Goal: Information Seeking & Learning: Learn about a topic

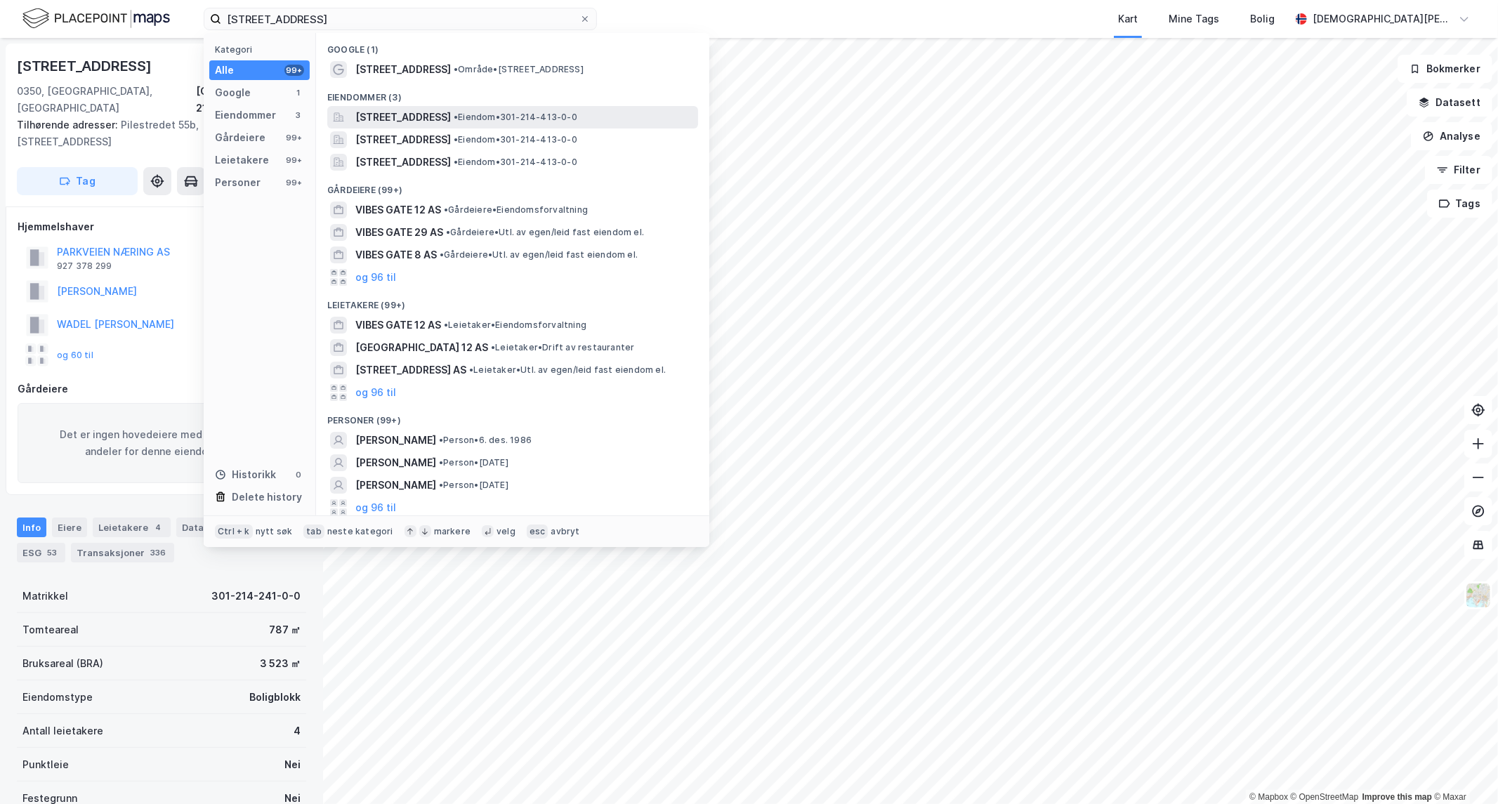
type input "[STREET_ADDRESS]"
click at [425, 110] on span "[STREET_ADDRESS]" at bounding box center [403, 117] width 96 height 17
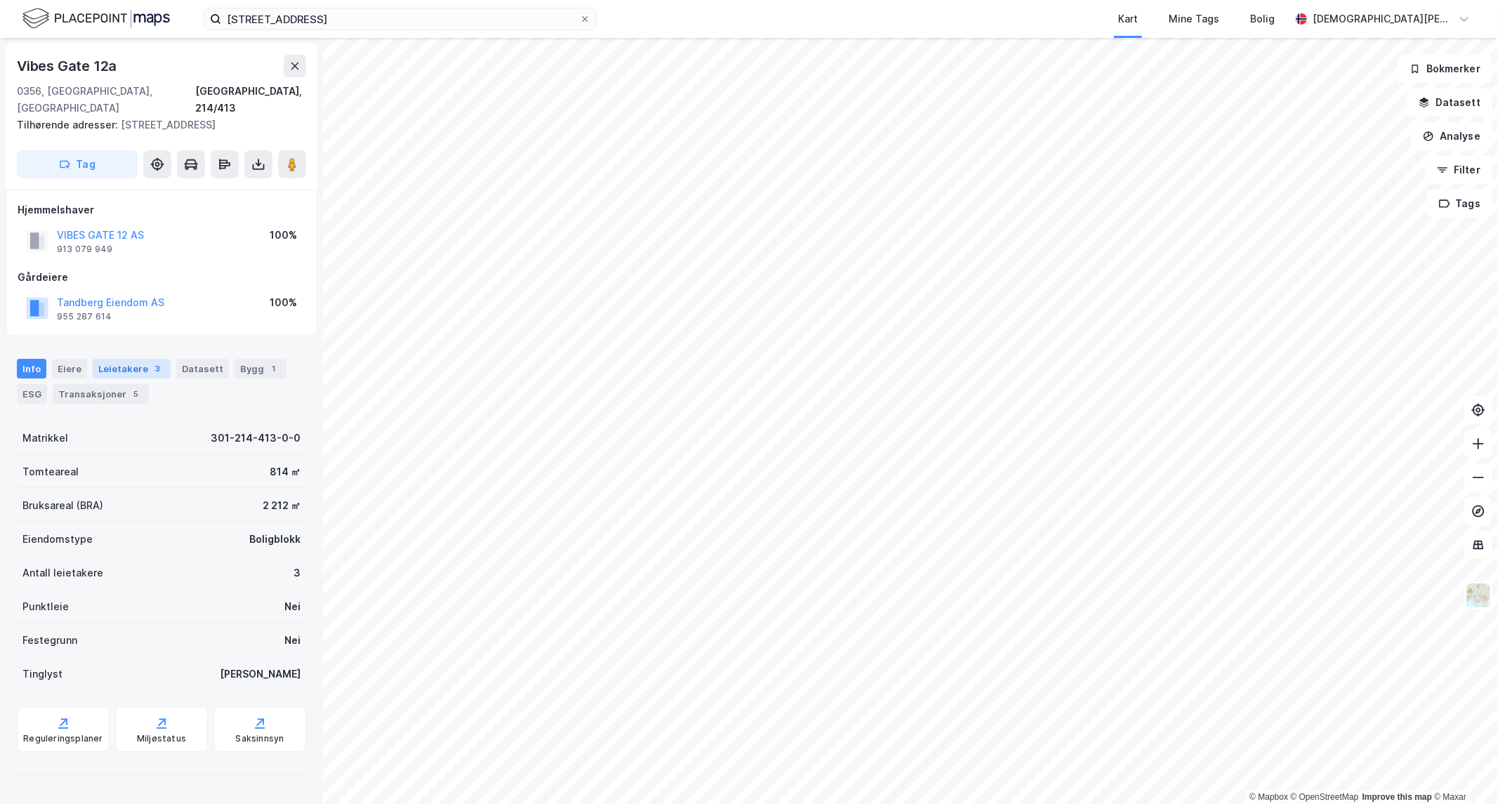
click at [129, 359] on div "Leietakere 3" at bounding box center [132, 369] width 78 height 20
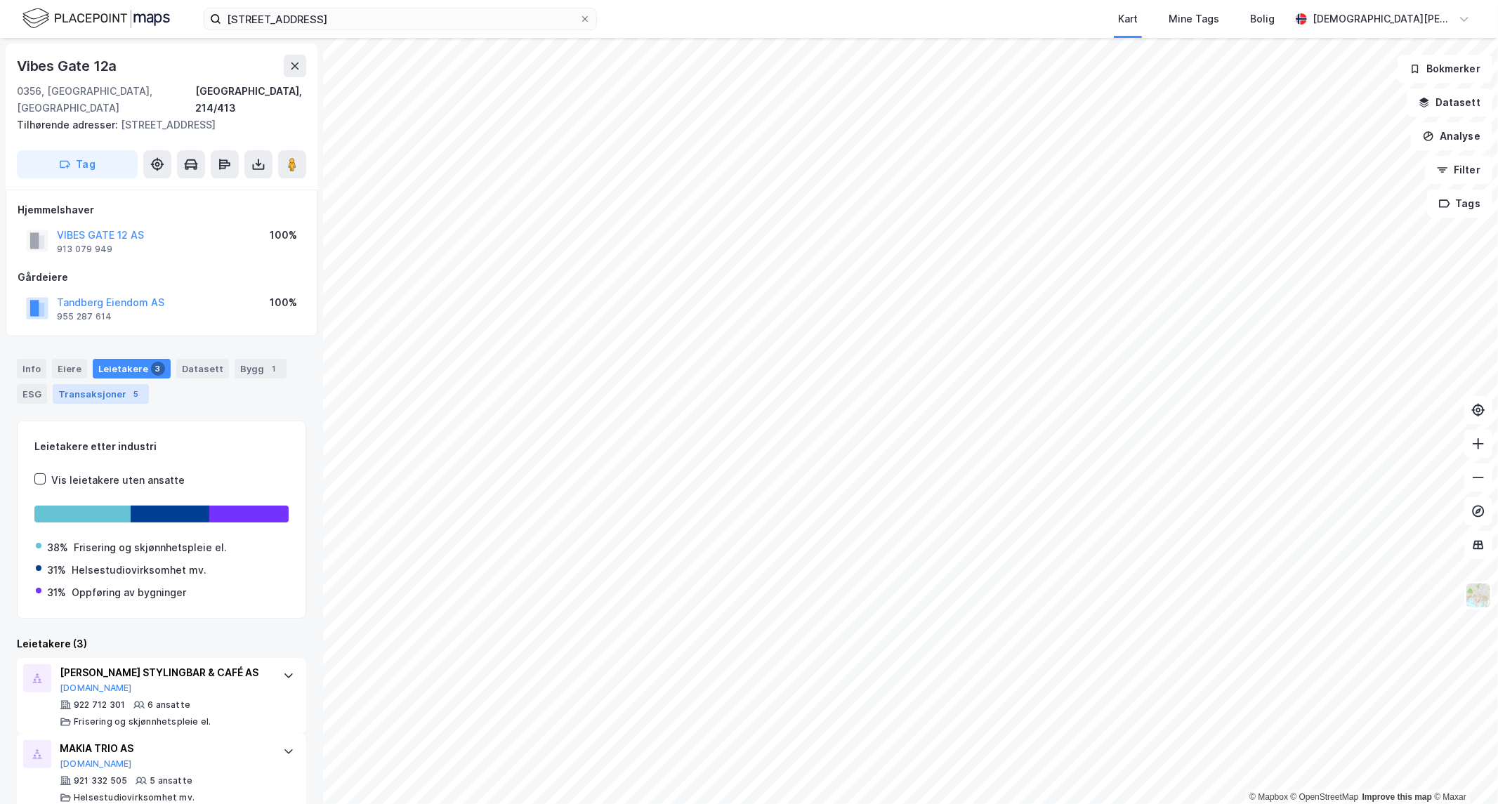
click at [103, 384] on div "Transaksjoner 5" at bounding box center [101, 394] width 96 height 20
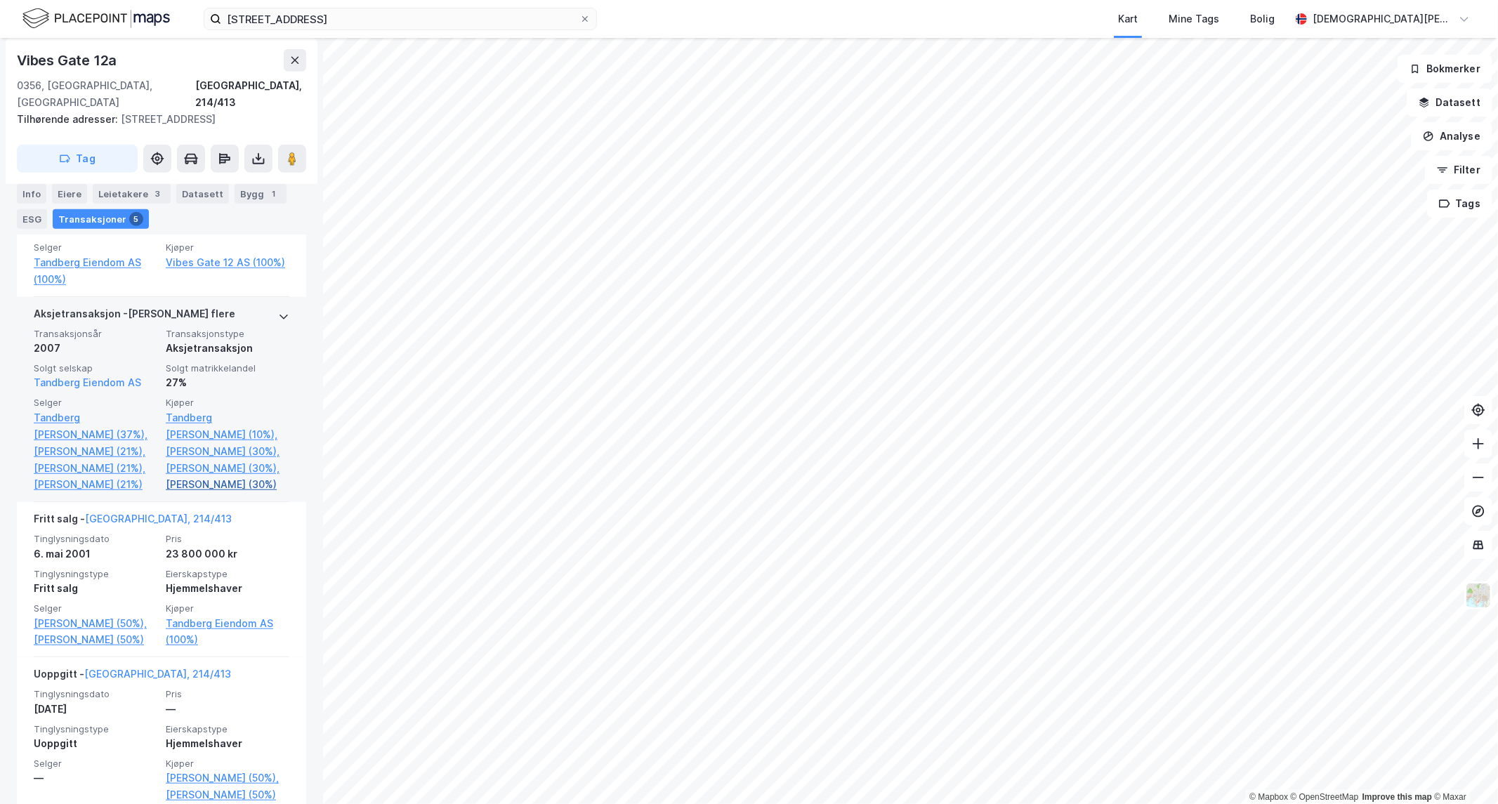
scroll to position [703, 0]
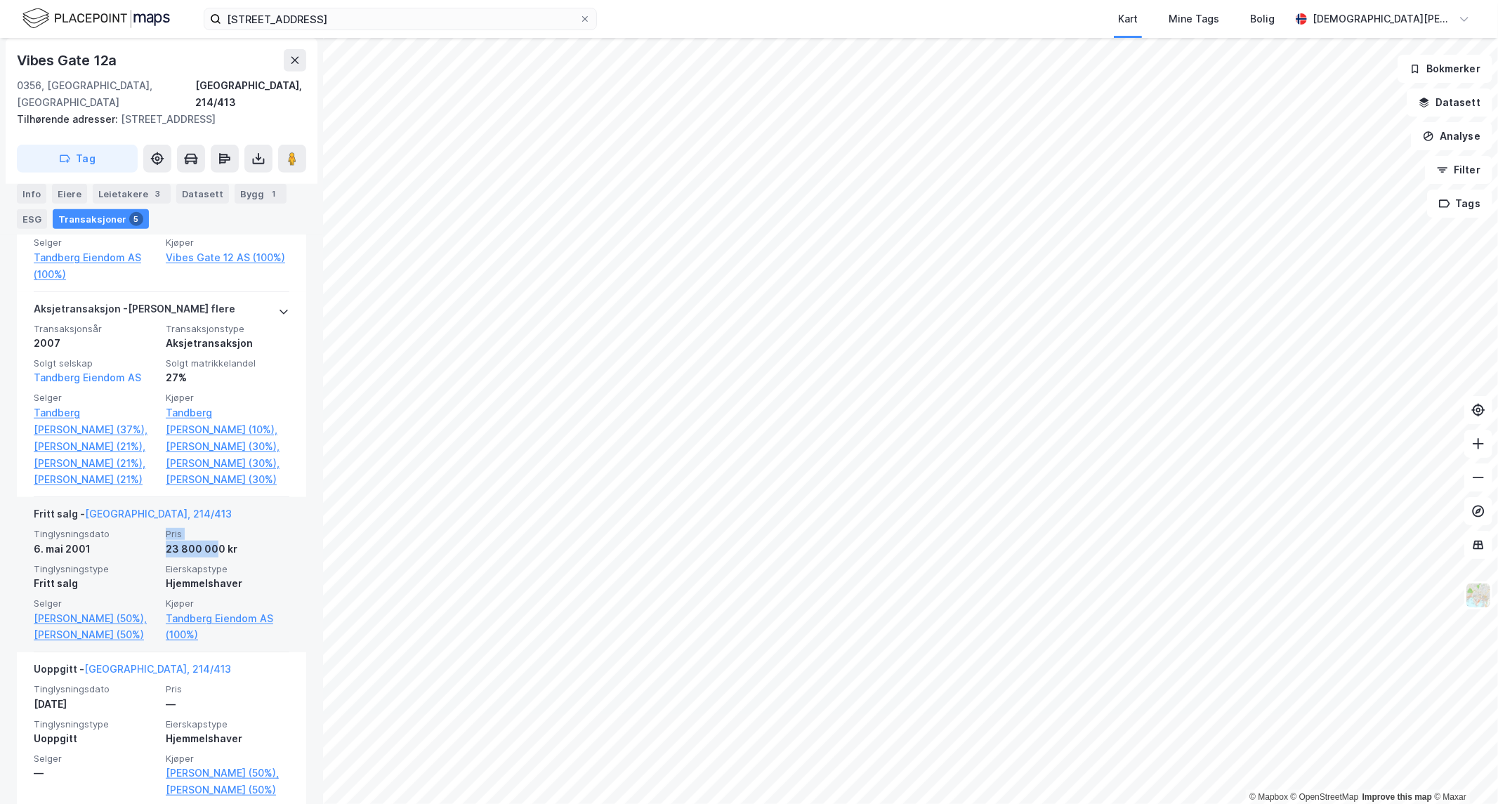
drag, startPoint x: 149, startPoint y: 570, endPoint x: 209, endPoint y: 569, distance: 60.4
click at [209, 569] on div "Tinglysningsdato [DATE] Pris 23 800 000 kr Tinglysningstype Fritt salg Eierskap…" at bounding box center [162, 585] width 256 height 115
click at [166, 558] on div "23 800 000 kr" at bounding box center [228, 549] width 124 height 17
drag, startPoint x: 110, startPoint y: 570, endPoint x: 55, endPoint y: 570, distance: 54.8
click at [55, 558] on div "6. mai 2001" at bounding box center [96, 549] width 124 height 17
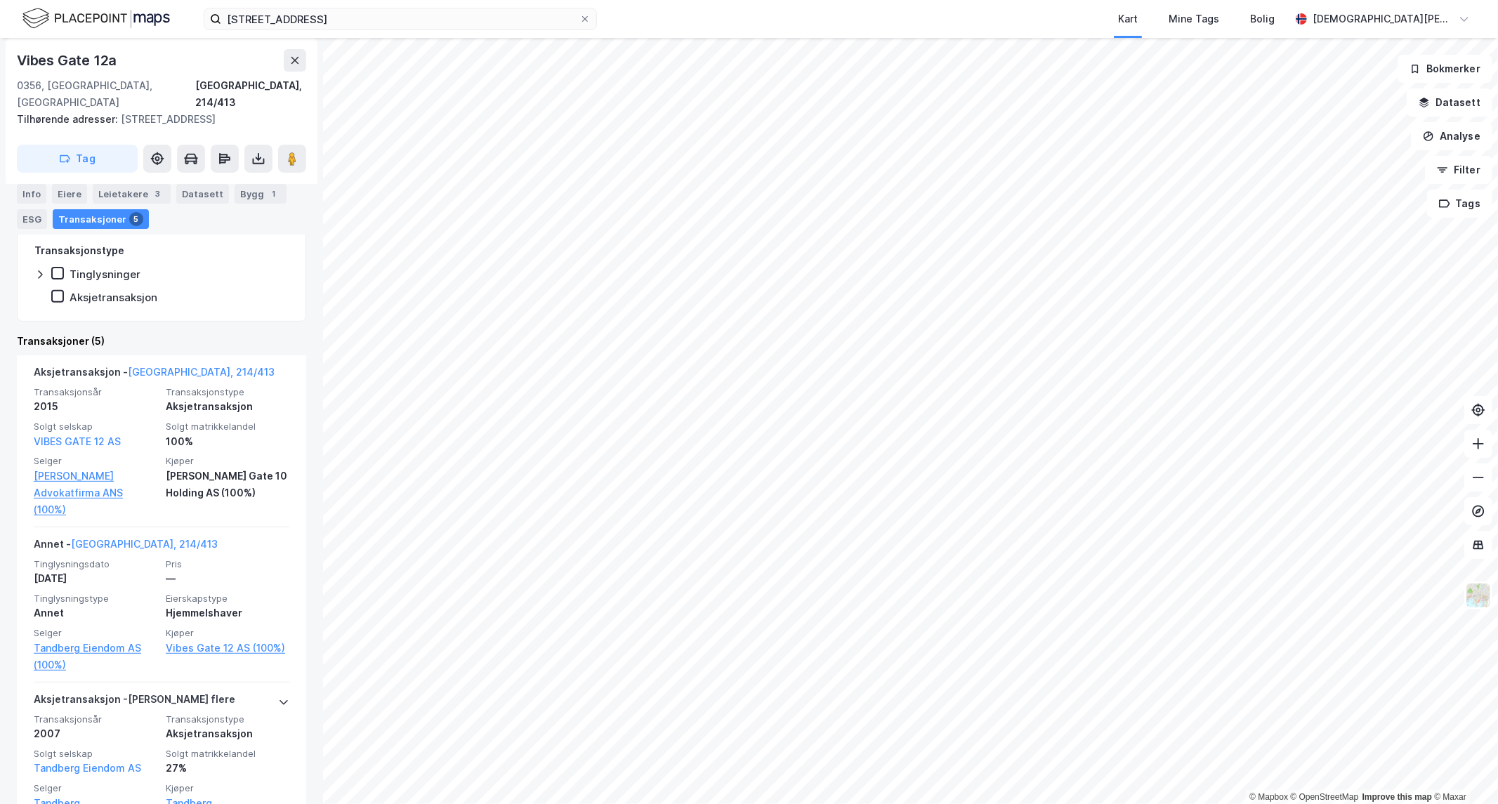
scroll to position [0, 0]
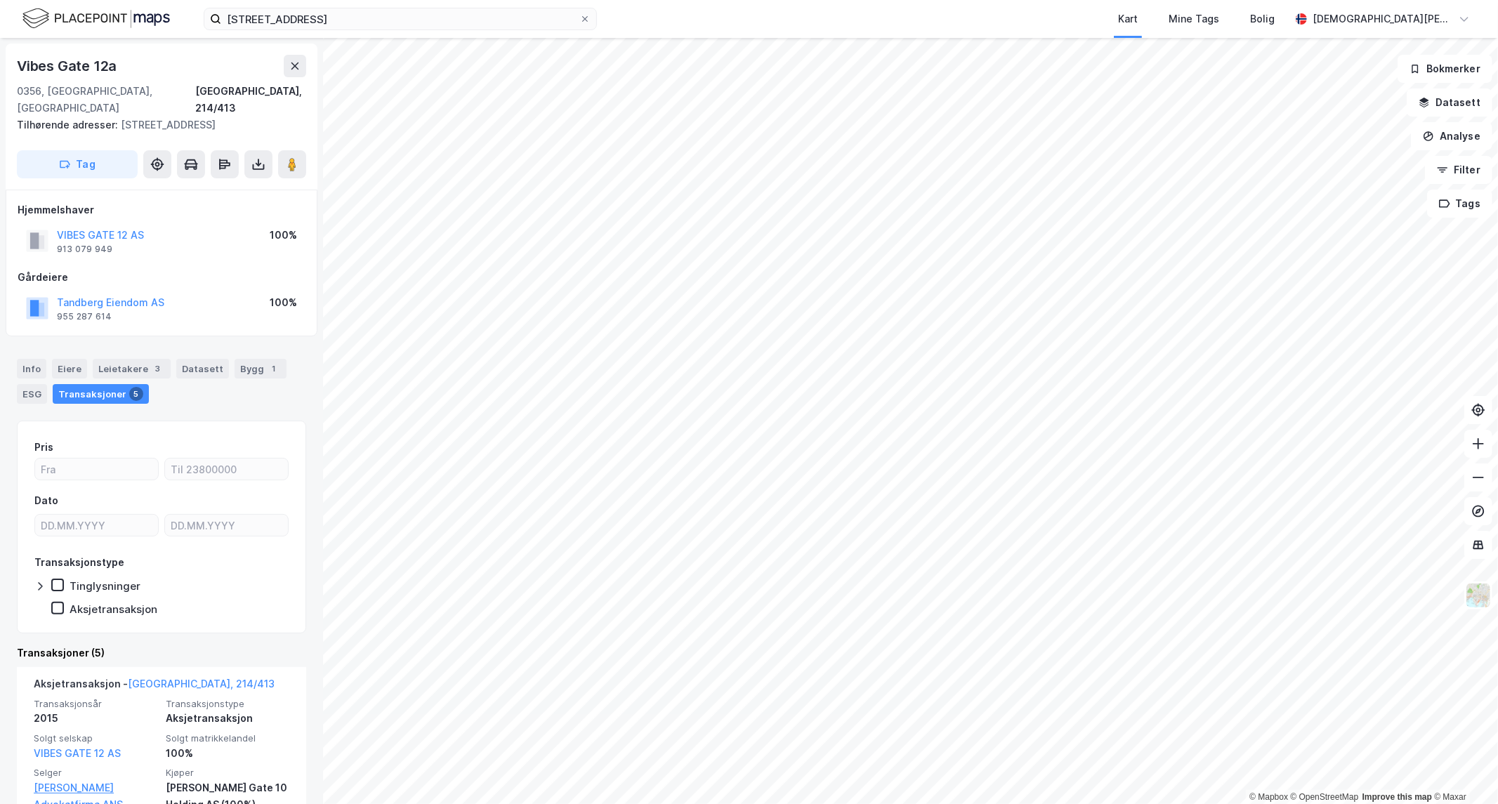
click at [118, 342] on div "Info [PERSON_NAME] 3 Datasett Bygg 1 ESG Transaksjoner 5" at bounding box center [161, 375] width 323 height 67
click at [124, 359] on div "Leietakere 3" at bounding box center [132, 369] width 78 height 20
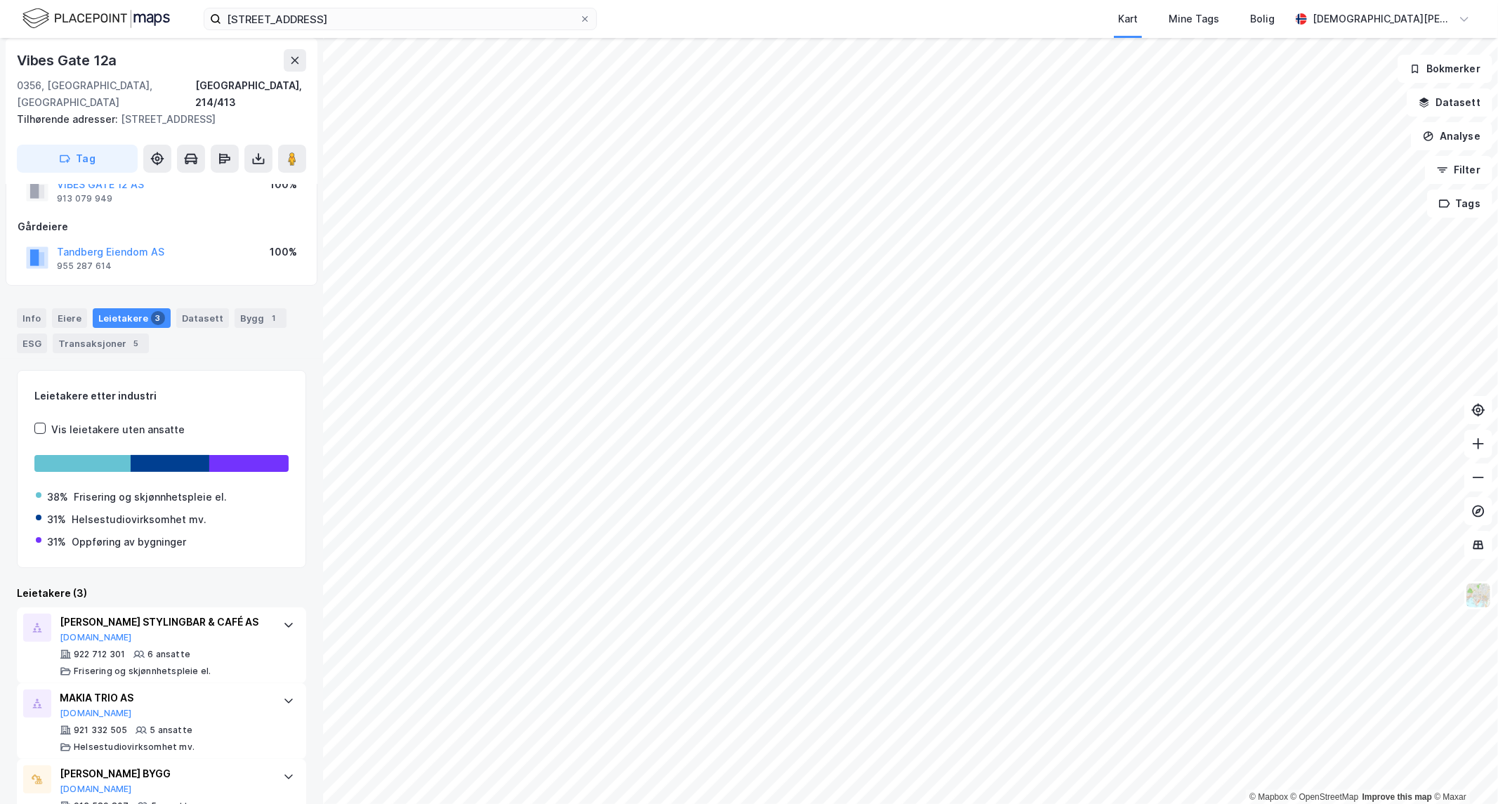
scroll to position [81, 0]
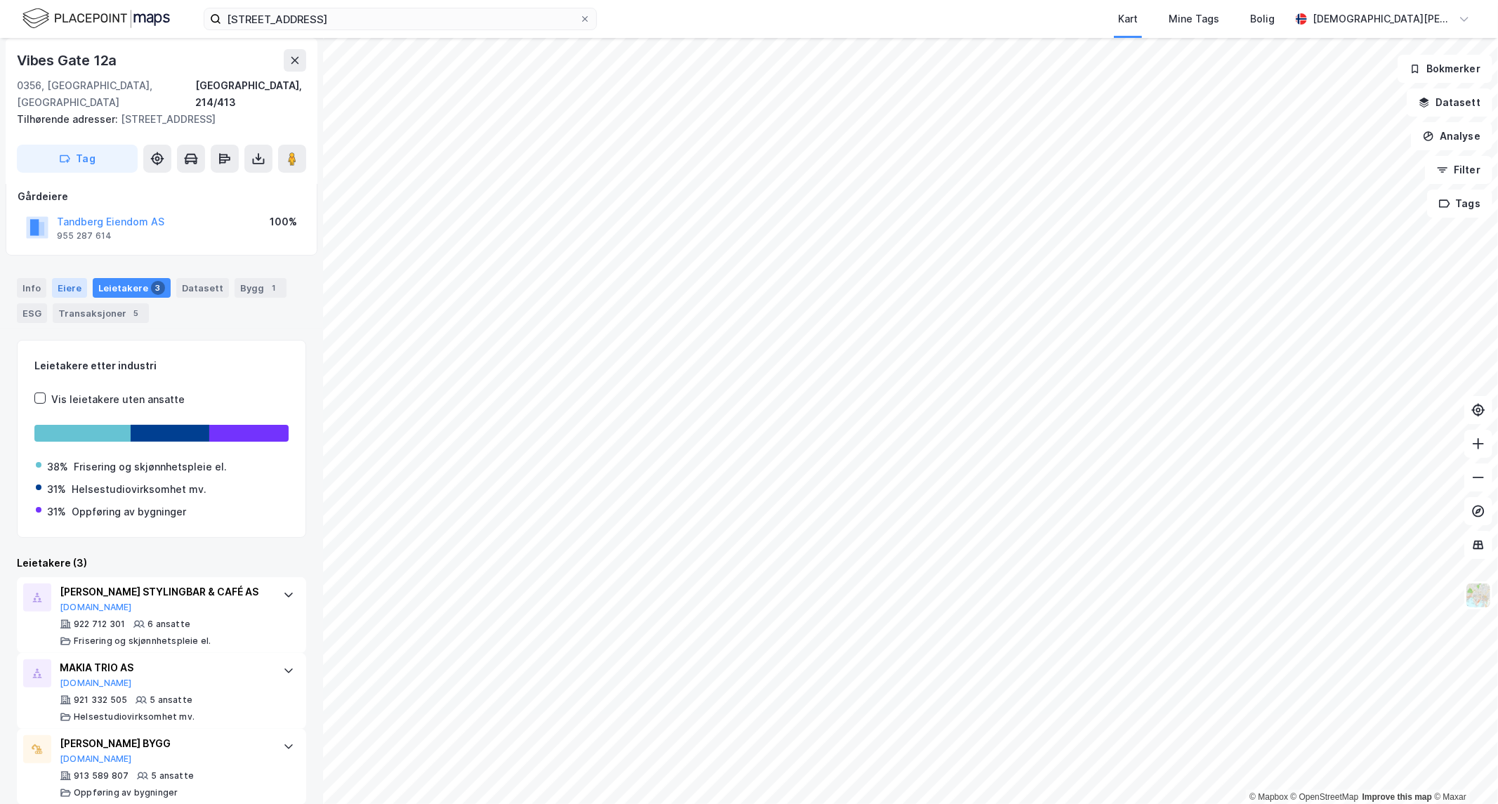
click at [63, 278] on div "Eiere" at bounding box center [69, 288] width 35 height 20
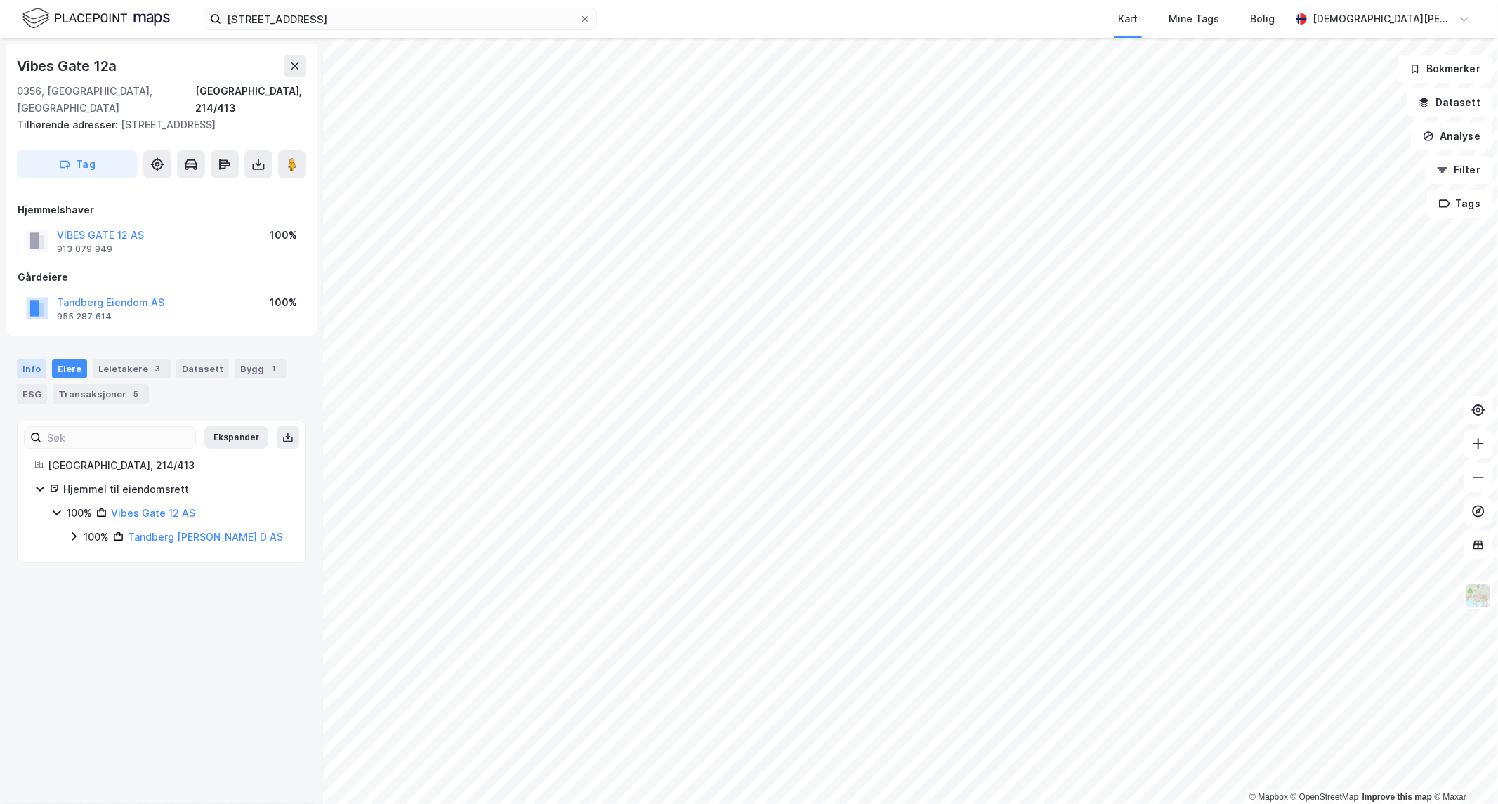
click at [37, 359] on div "Info" at bounding box center [32, 369] width 30 height 20
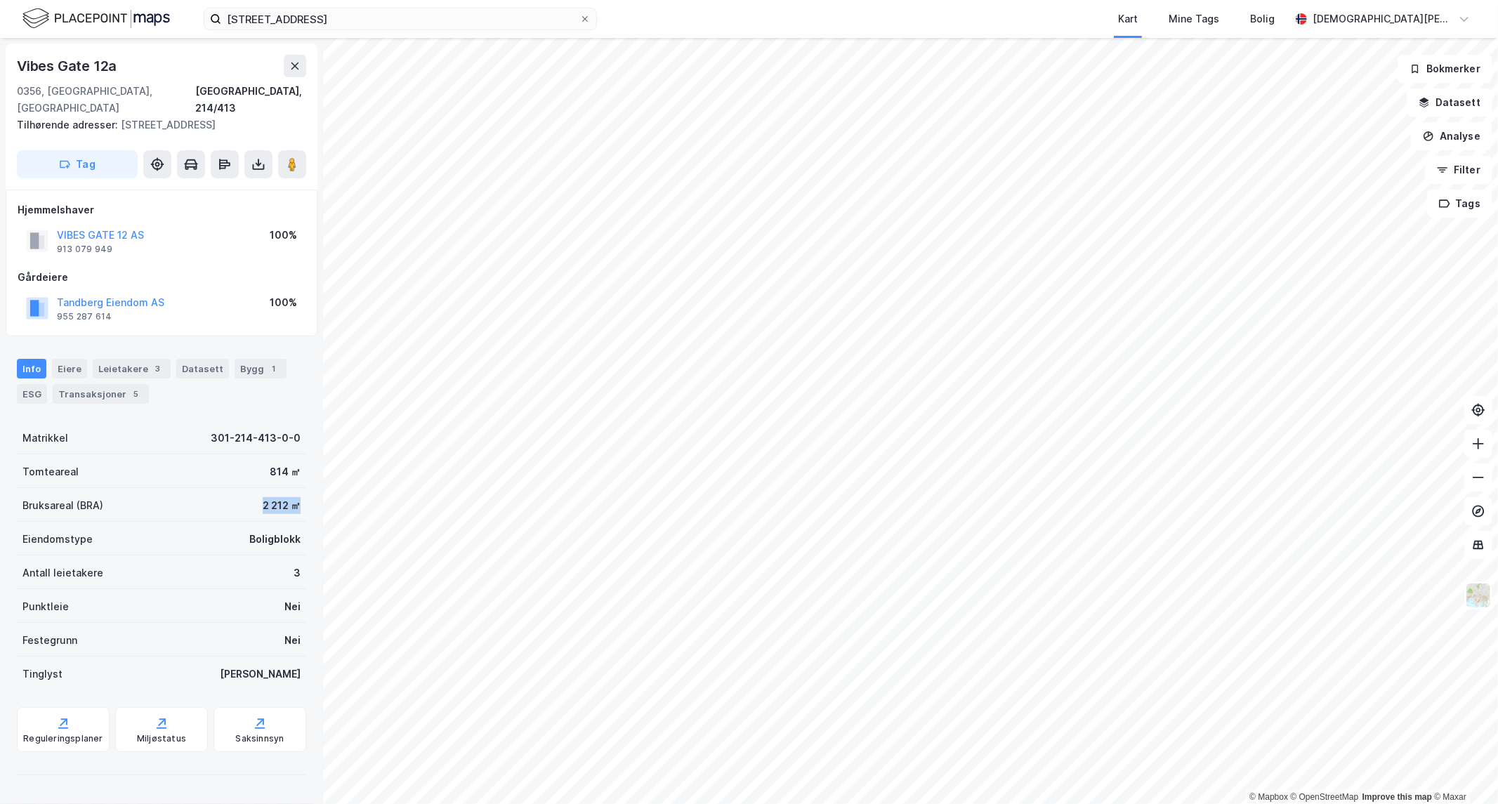
drag, startPoint x: 291, startPoint y: 489, endPoint x: 228, endPoint y: 483, distance: 63.5
click at [228, 488] on div "Bruksareal (BRA) 2 212 ㎡" at bounding box center [161, 505] width 289 height 34
click at [145, 359] on div "Leietakere 3" at bounding box center [132, 369] width 78 height 20
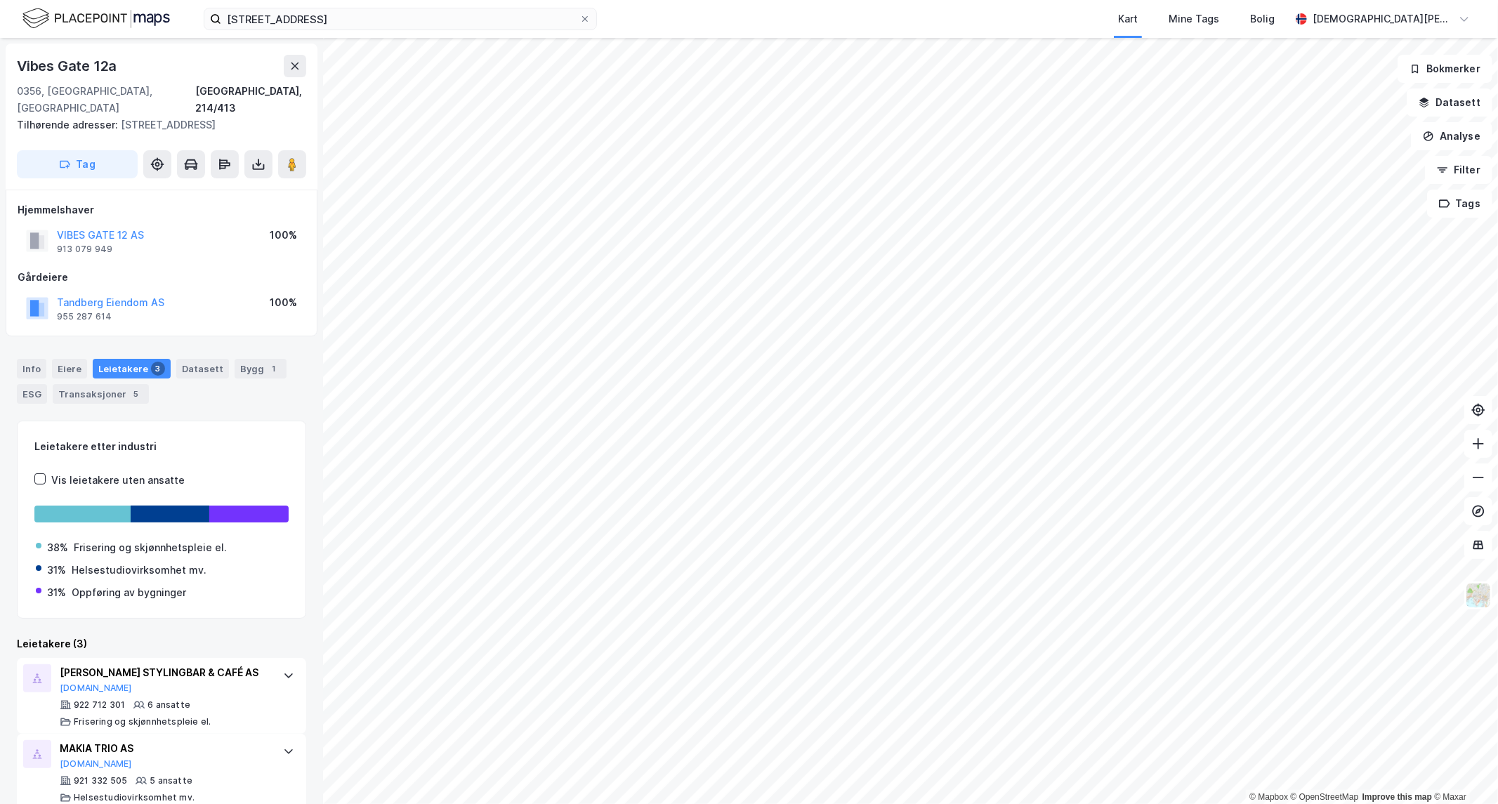
click at [222, 359] on div "Info [PERSON_NAME] 3 Datasett Bygg 1 ESG Transaksjoner 5" at bounding box center [161, 381] width 289 height 45
click at [235, 359] on div "Bygg 1" at bounding box center [261, 369] width 52 height 20
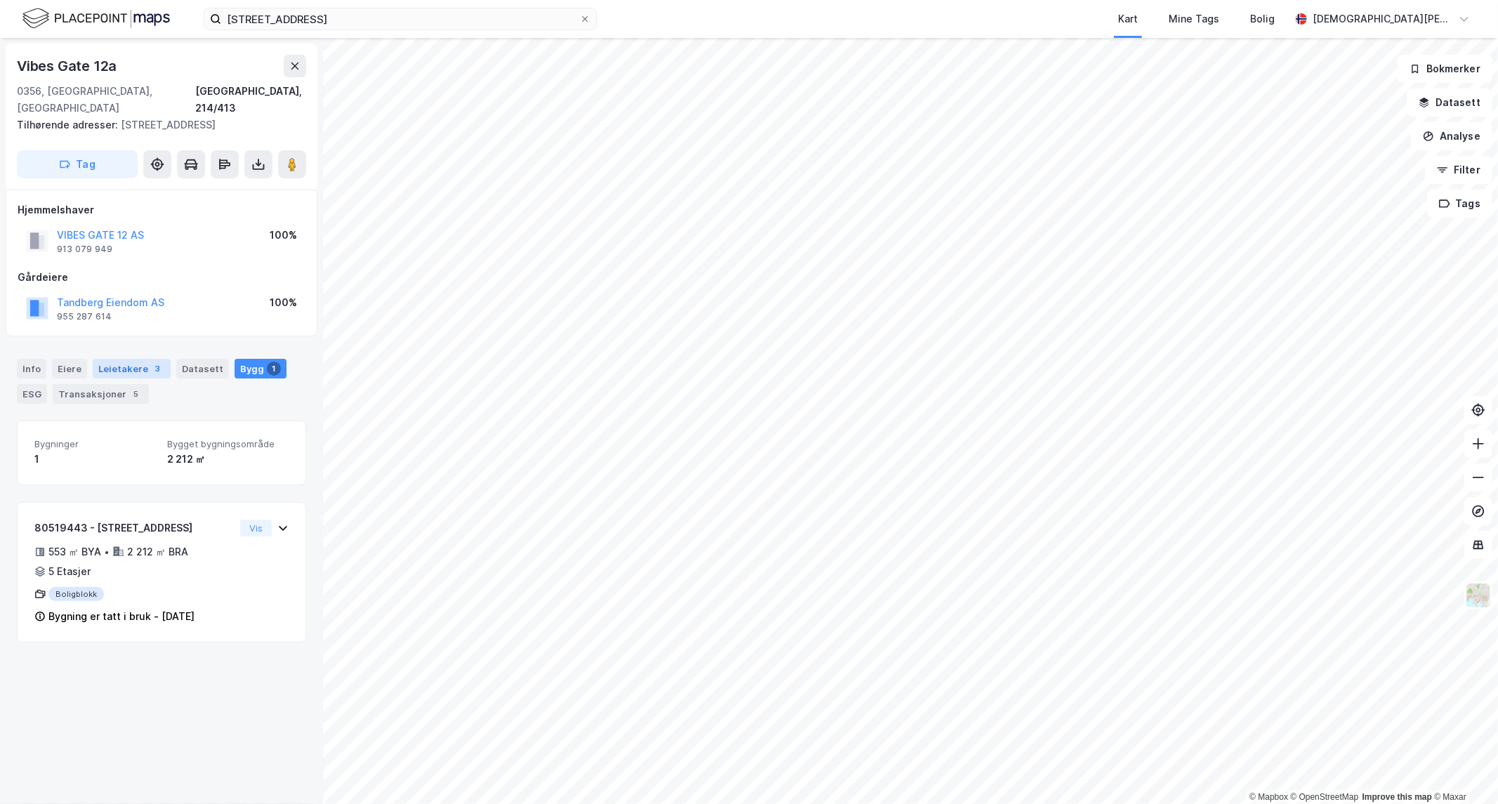
click at [103, 359] on div "Leietakere 3" at bounding box center [132, 369] width 78 height 20
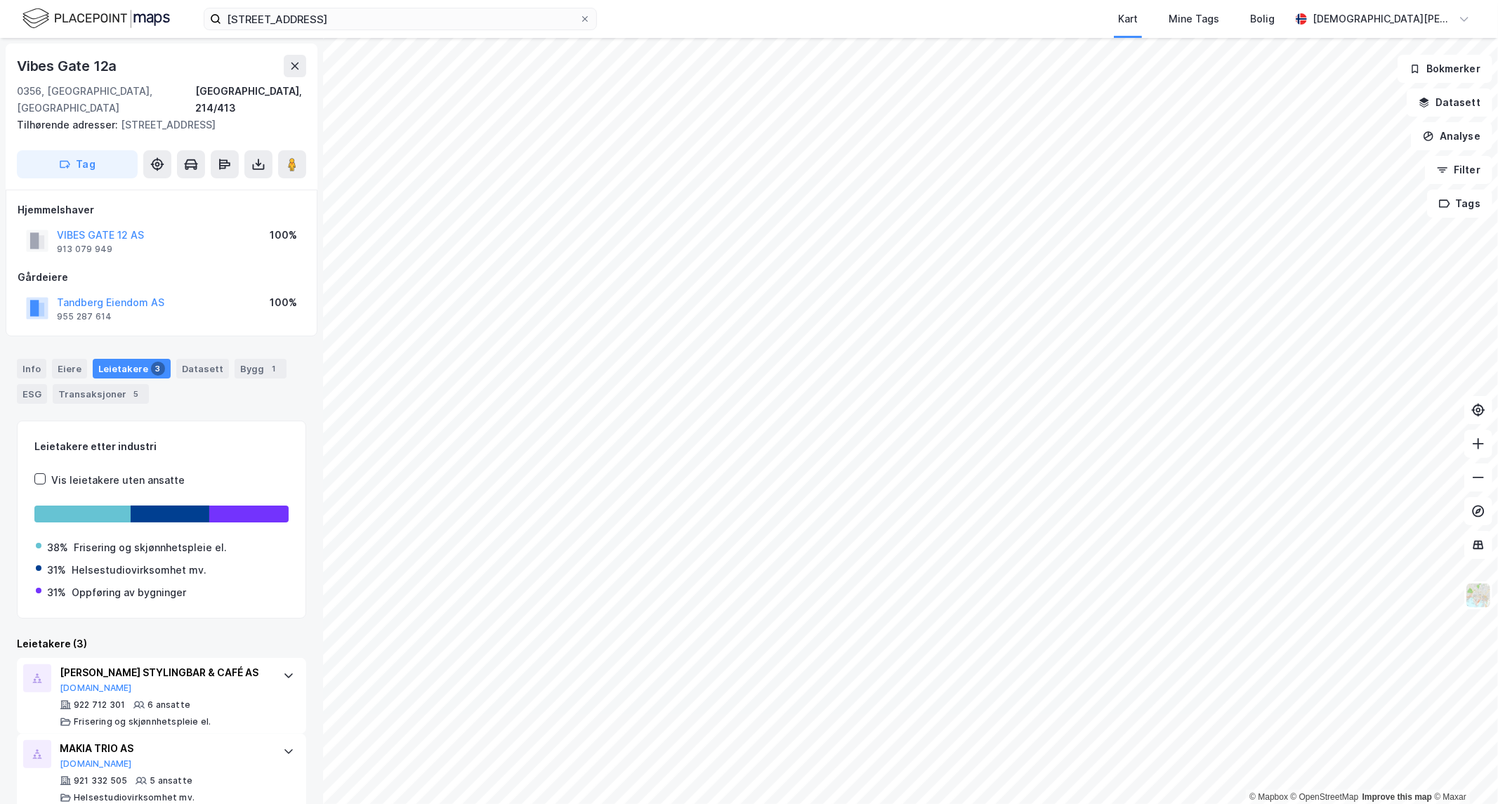
scroll to position [81, 0]
